Goal: Task Accomplishment & Management: Manage account settings

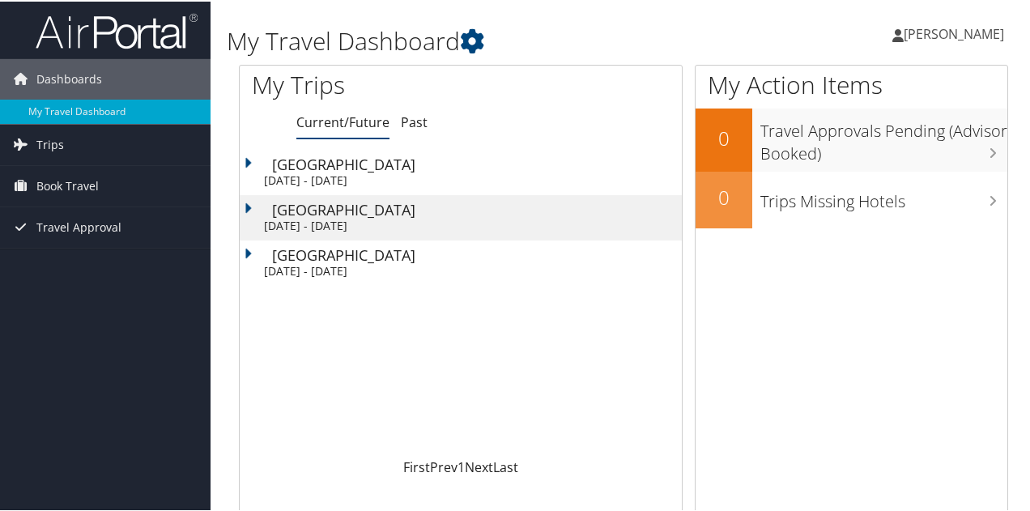
click at [916, 32] on span "[PERSON_NAME]" at bounding box center [953, 32] width 100 height 18
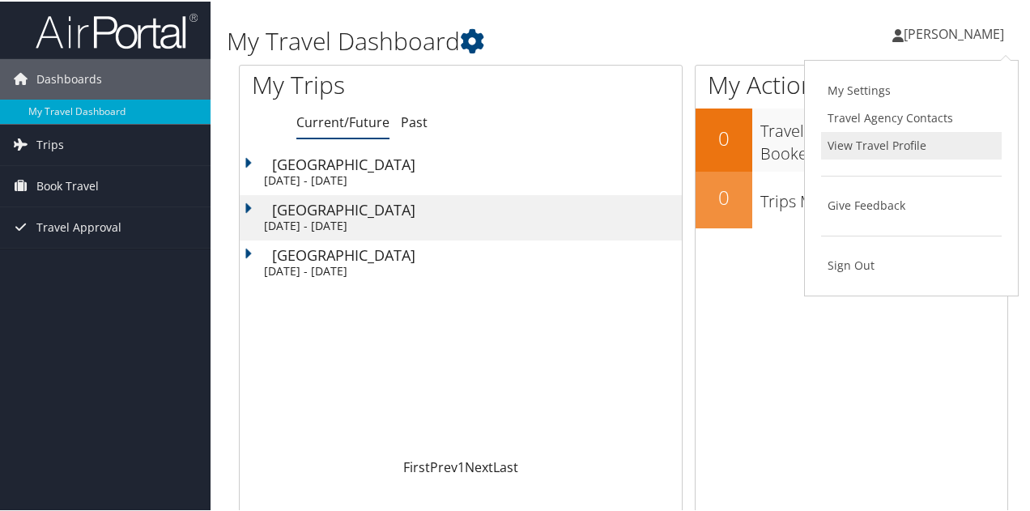
click at [870, 153] on link "View Travel Profile" at bounding box center [911, 144] width 181 height 28
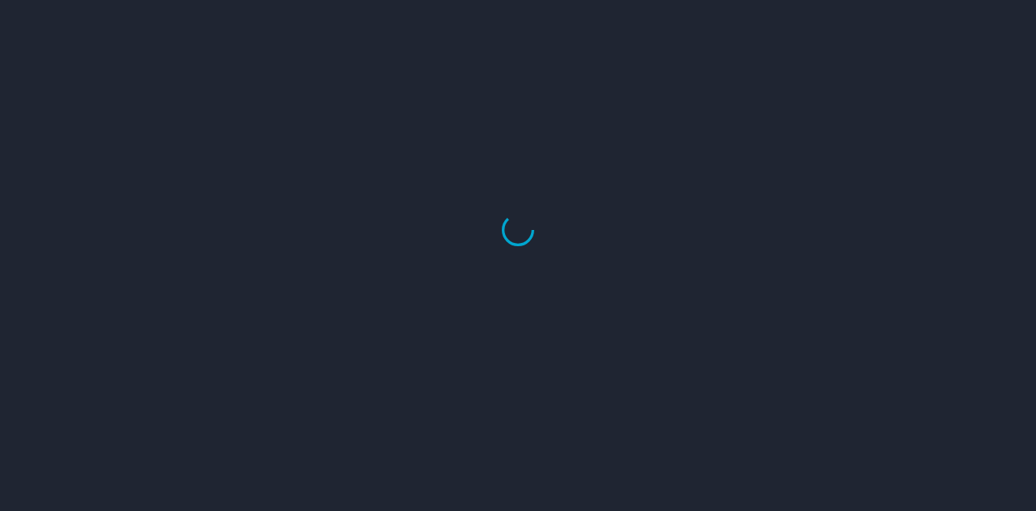
select select "US"
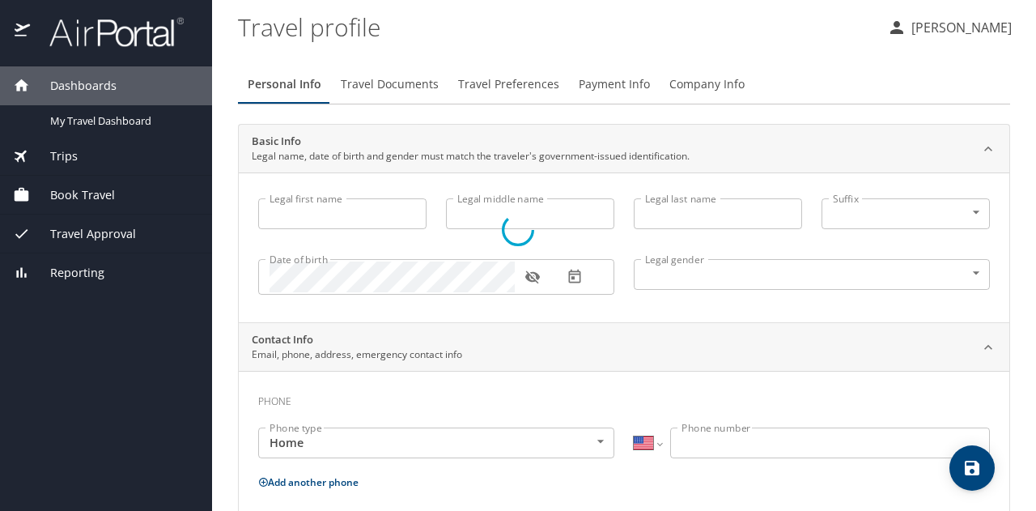
type input "Jordan"
type input "Timothy"
type input "Soderquist"
type input "Male"
select select "US"
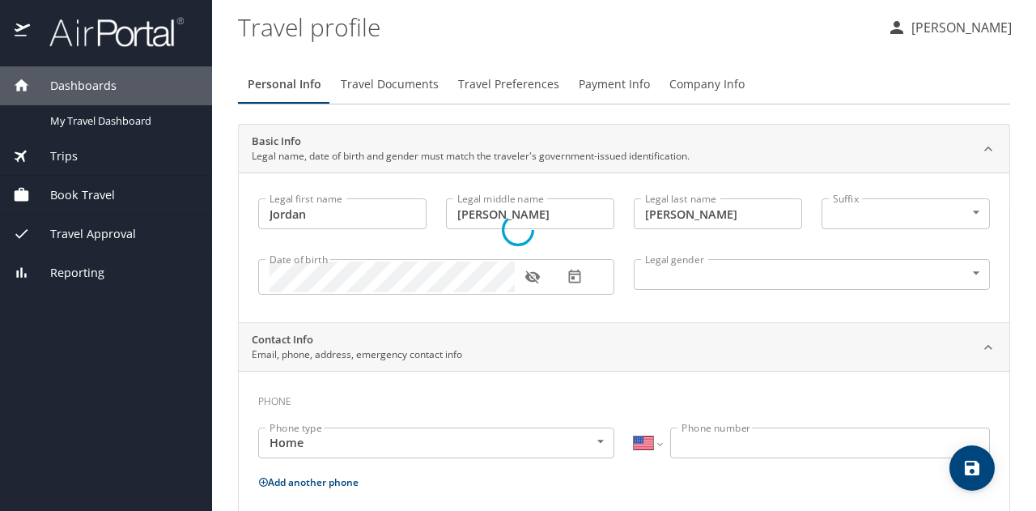
select select "US"
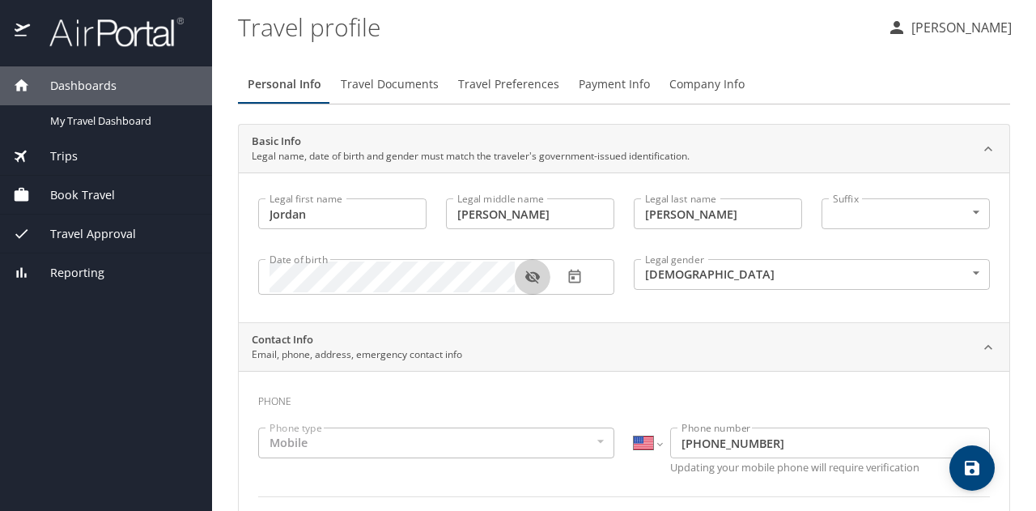
click at [532, 280] on icon "button" at bounding box center [532, 277] width 15 height 13
drag, startPoint x: 525, startPoint y: 226, endPoint x: 426, endPoint y: 237, distance: 99.4
click at [426, 237] on div "Legal first name Jordan Legal first name Legal middle name Timothy Legal middle…" at bounding box center [624, 249] width 751 height 121
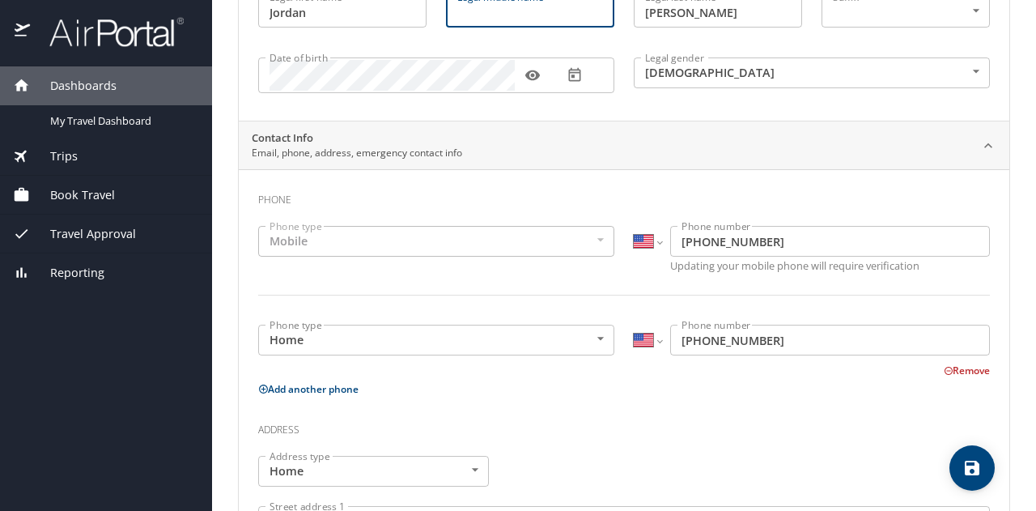
scroll to position [202, 0]
click at [476, 339] on body "Dashboards My Travel Dashboard Trips Current / Future Trips Past Trips Trips Mi…" at bounding box center [518, 255] width 1036 height 511
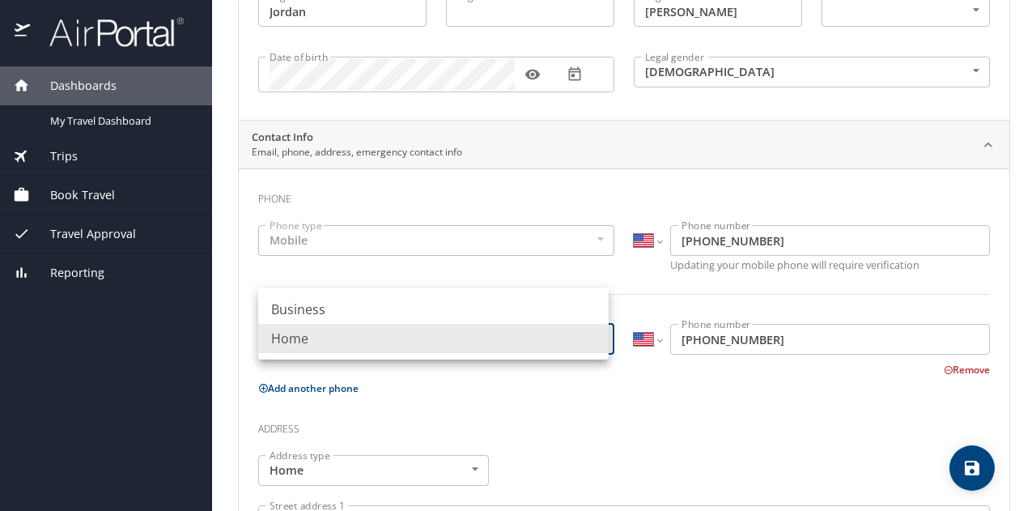
click at [471, 402] on div at bounding box center [518, 255] width 1036 height 511
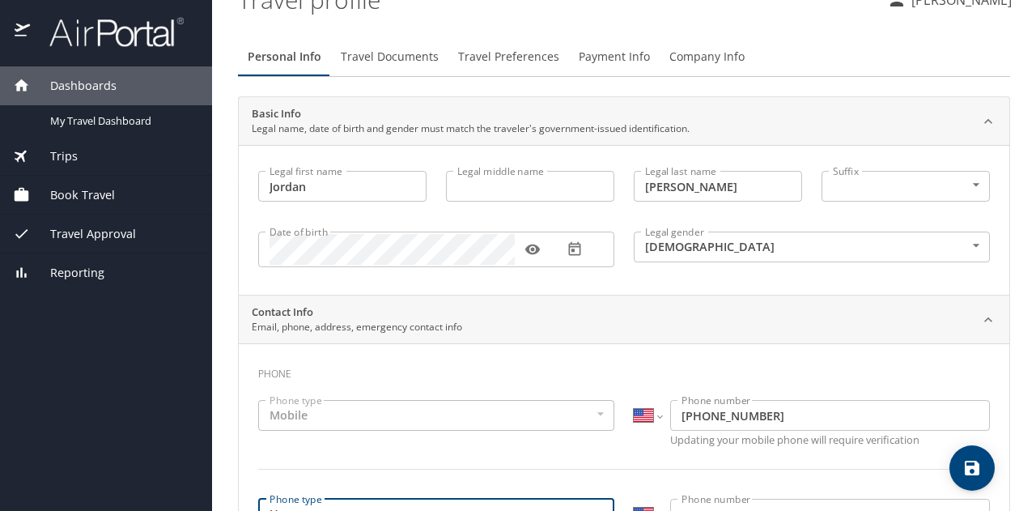
scroll to position [0, 0]
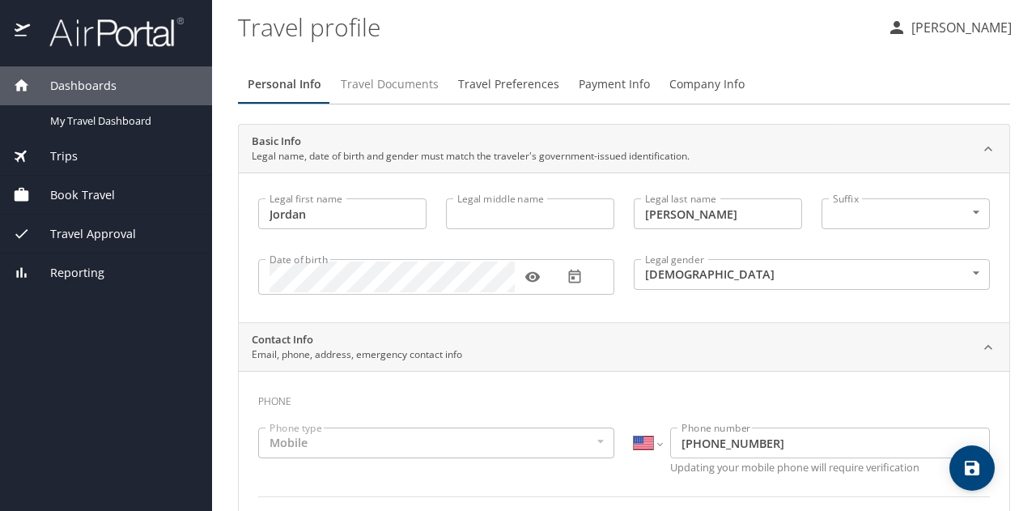
click at [409, 83] on span "Travel Documents" at bounding box center [390, 84] width 98 height 20
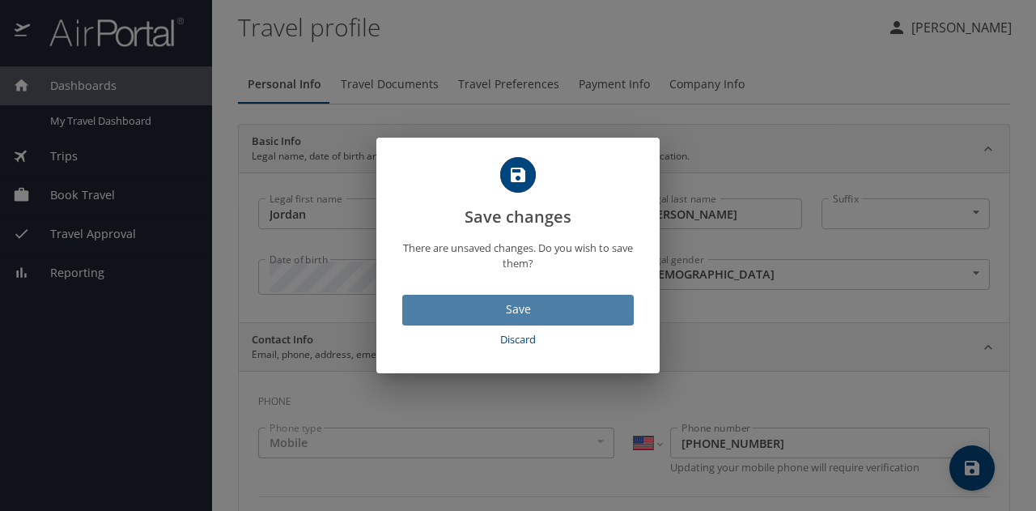
click at [519, 308] on span "Save" at bounding box center [518, 310] width 206 height 20
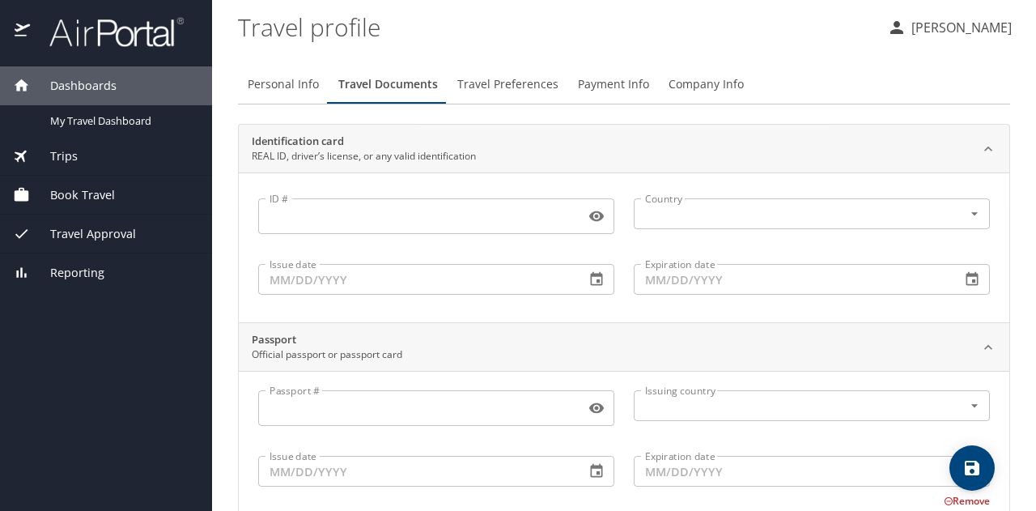
click at [541, 82] on span "Travel Preferences" at bounding box center [507, 84] width 101 height 20
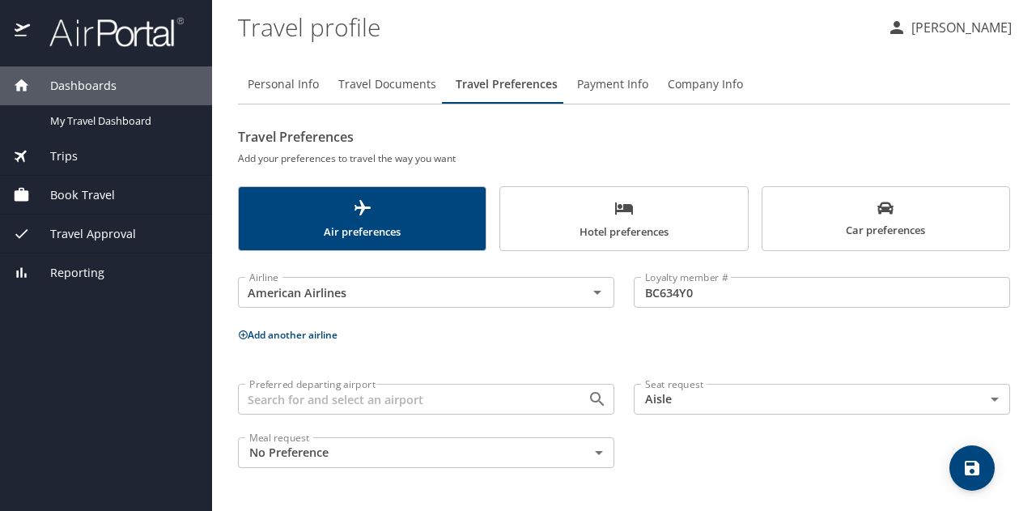
click at [622, 228] on span "Hotel preferences" at bounding box center [623, 219] width 227 height 43
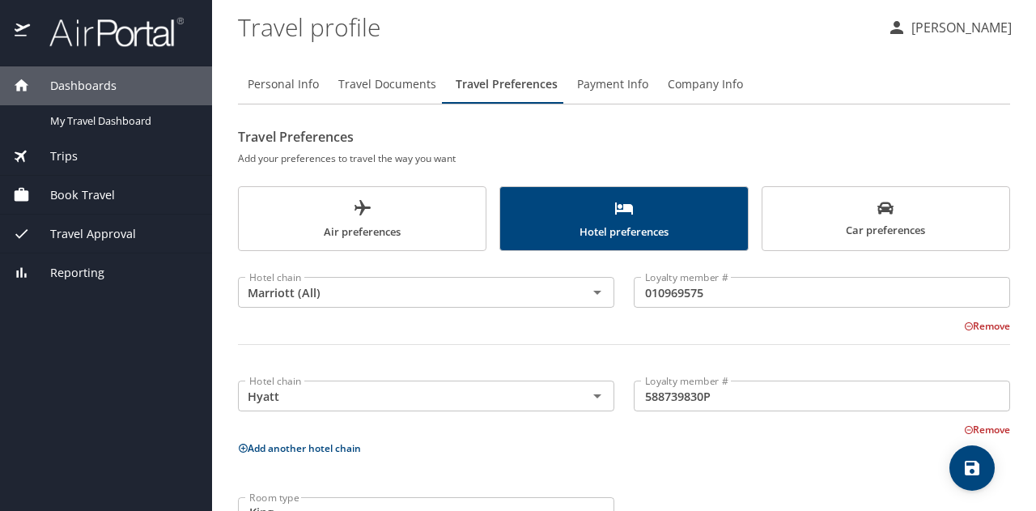
click at [894, 219] on span "Car preferences" at bounding box center [885, 220] width 227 height 40
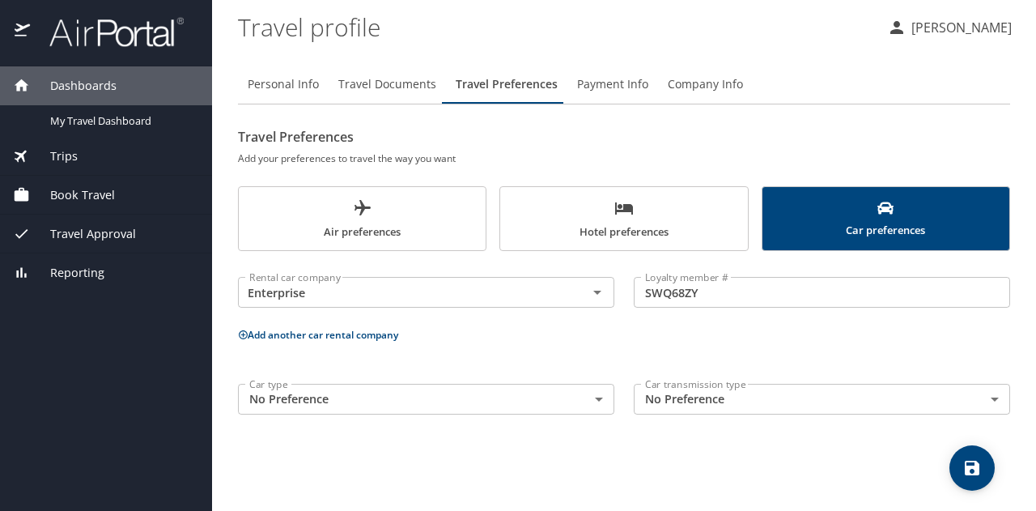
click at [623, 80] on span "Payment Info" at bounding box center [612, 84] width 71 height 20
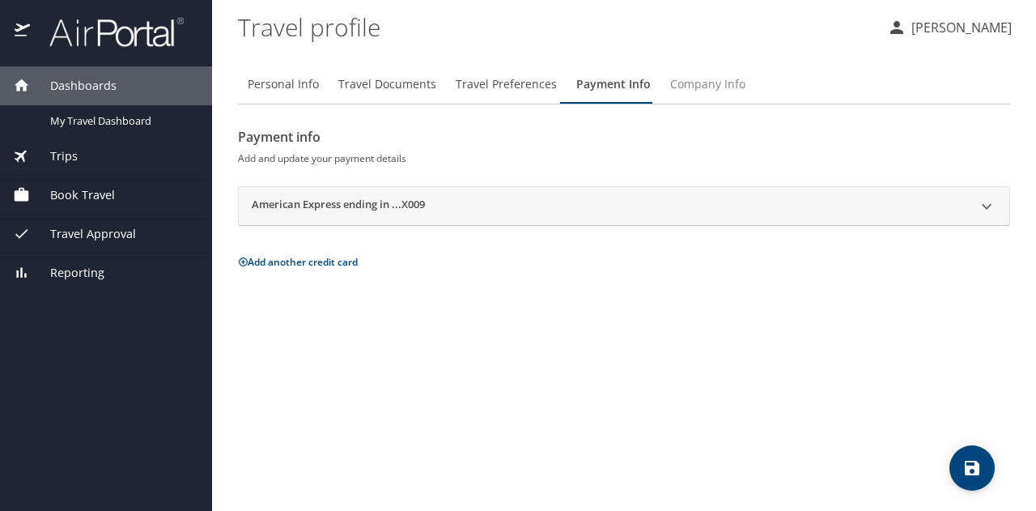
click at [680, 87] on span "Company Info" at bounding box center [707, 84] width 75 height 20
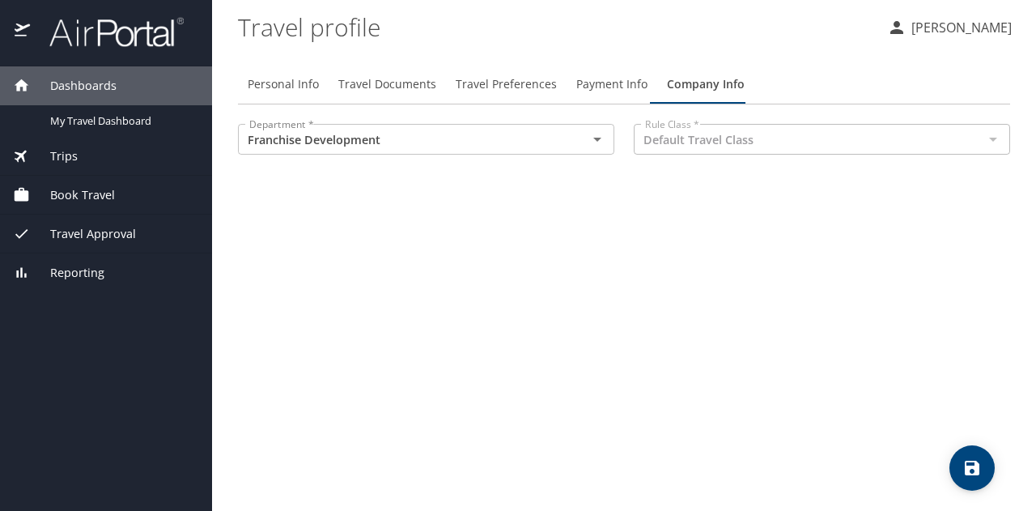
click at [293, 83] on span "Personal Info" at bounding box center [283, 84] width 71 height 20
select select "US"
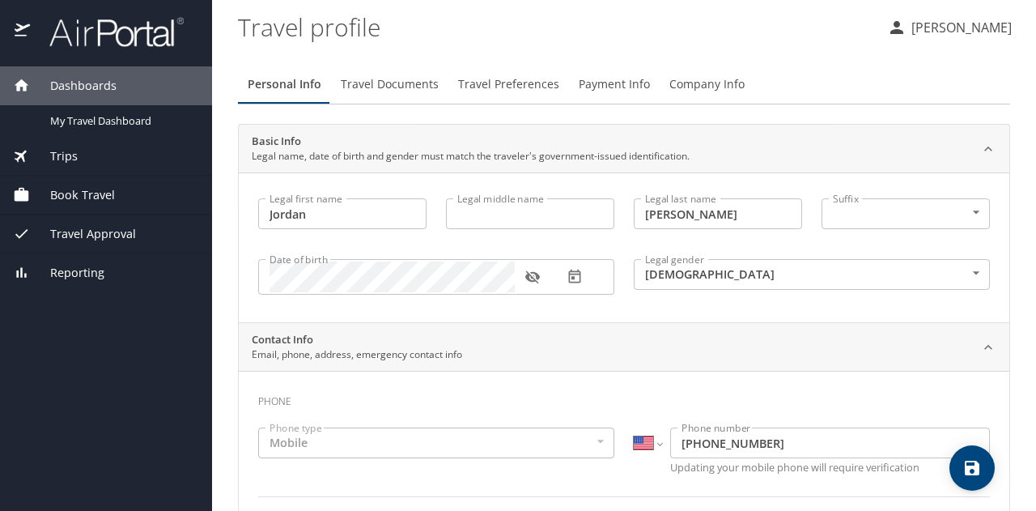
click at [88, 164] on div "Trips" at bounding box center [106, 156] width 186 height 18
